Goal: Task Accomplishment & Management: Complete application form

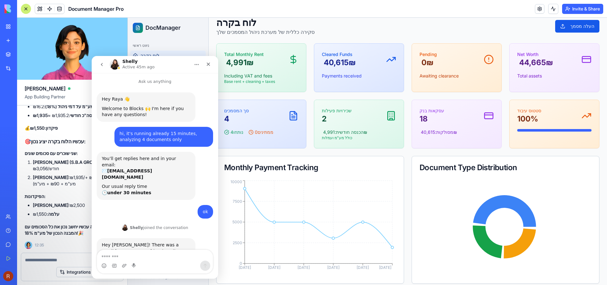
scroll to position [366, 0]
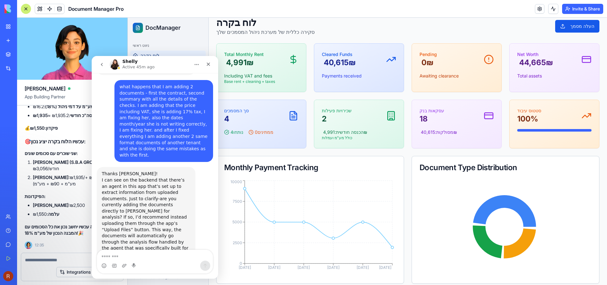
click at [173, 63] on div "[PERSON_NAME] Active 45m ago" at bounding box center [150, 64] width 80 height 11
click at [207, 62] on icon "Close" at bounding box center [208, 64] width 5 height 5
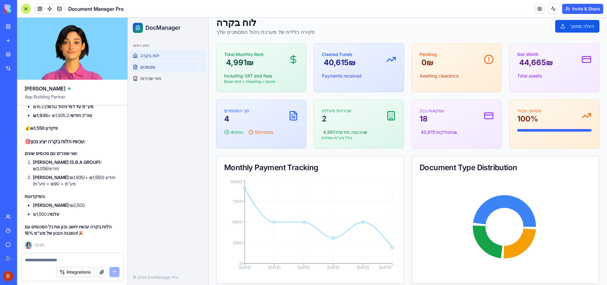
click at [144, 67] on span "מסמכים" at bounding box center [147, 67] width 15 height 6
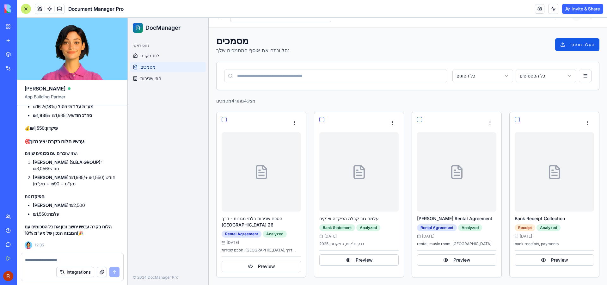
scroll to position [6, 0]
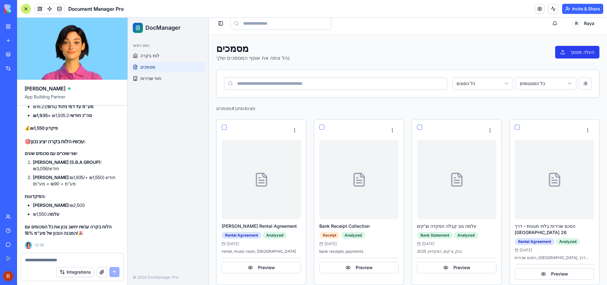
click at [578, 53] on button "העלה מסמך" at bounding box center [578, 52] width 44 height 13
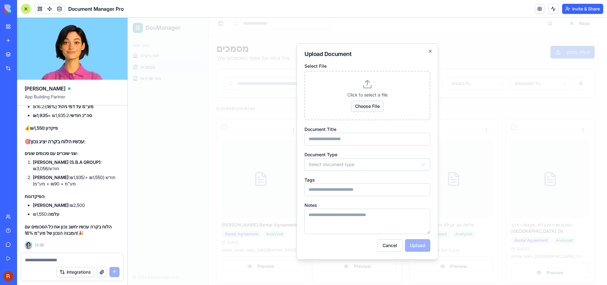
click at [367, 105] on button "Choose File" at bounding box center [367, 106] width 33 height 11
type input "**********"
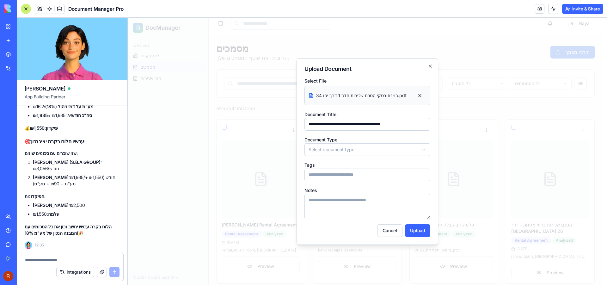
click at [340, 149] on body "**********" at bounding box center [365, 151] width 475 height 279
click at [332, 174] on input "Tags" at bounding box center [368, 175] width 126 height 13
click at [340, 202] on textarea "Notes" at bounding box center [368, 206] width 126 height 25
click at [414, 231] on button "Upload" at bounding box center [417, 230] width 25 height 13
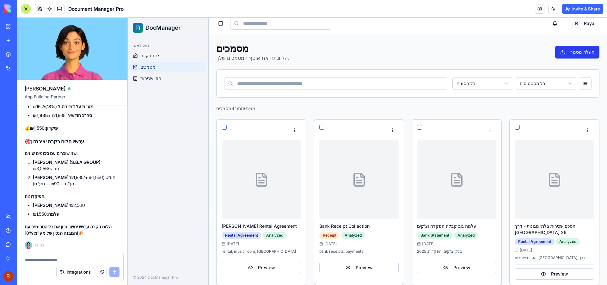
click at [582, 52] on button "העלה מסמך" at bounding box center [578, 52] width 44 height 13
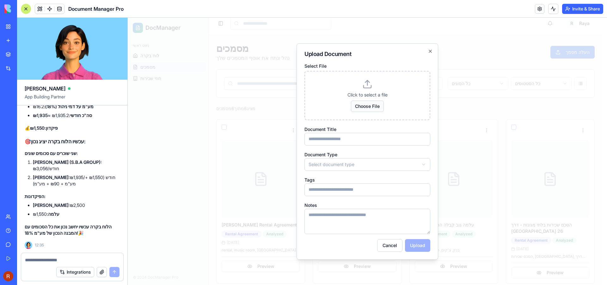
click at [373, 104] on button "Choose File" at bounding box center [367, 106] width 33 height 11
type input "**********"
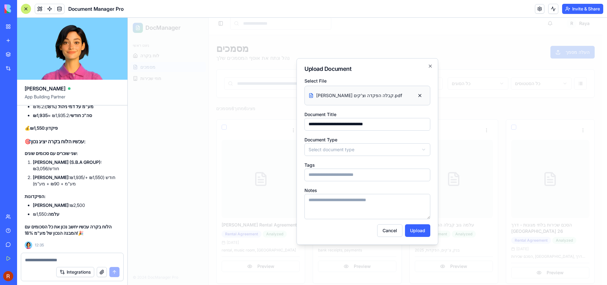
click at [353, 149] on body "DocManager ניווט ראשי לוח בקרה מסמכים חוזי שכירות © 2024 DocManager Pro Toggle …" at bounding box center [365, 238] width 475 height 452
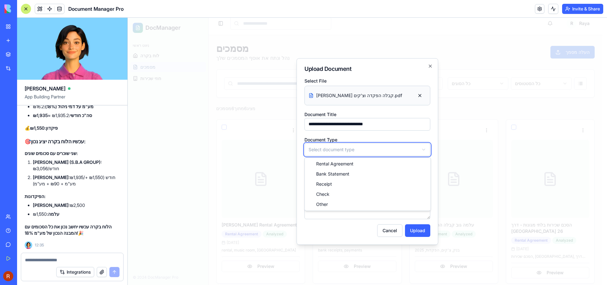
click at [431, 66] on body "DocManager ניווט ראשי לוח בקרה מסמכים חוזי שכירות © 2024 DocManager Pro Toggle …" at bounding box center [365, 238] width 475 height 452
